Goal: Use online tool/utility: Use online tool/utility

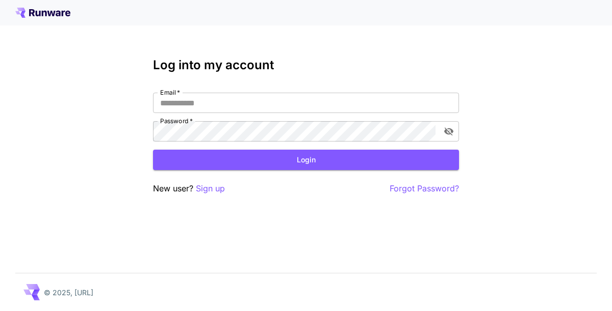
type input "********"
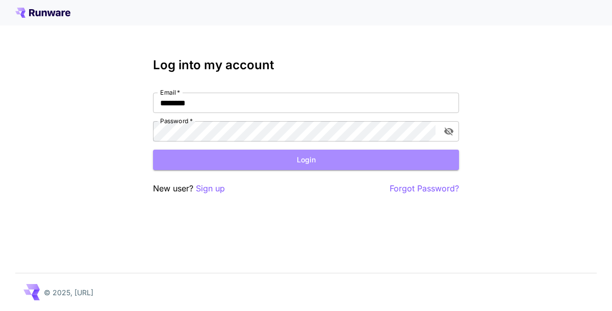
click at [224, 166] on button "Login" at bounding box center [306, 160] width 306 height 21
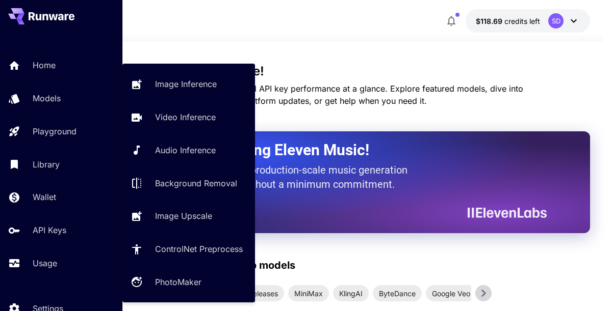
click at [189, 88] on p "Image Inference" at bounding box center [186, 84] width 62 height 12
